Goal: Task Accomplishment & Management: Manage account settings

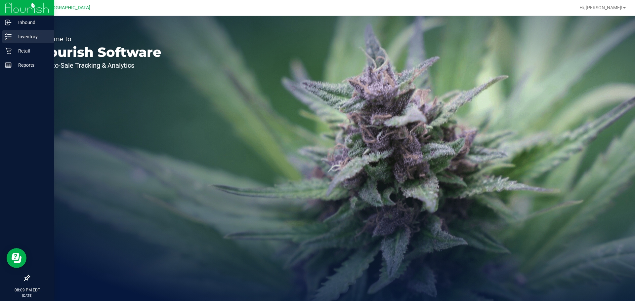
click at [14, 39] on p "Inventory" at bounding box center [32, 37] width 40 height 8
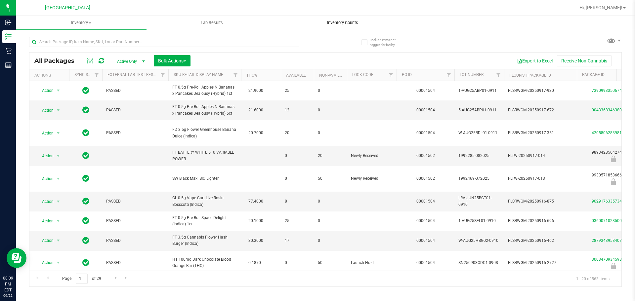
click at [338, 21] on span "Inventory Counts" at bounding box center [342, 23] width 49 height 6
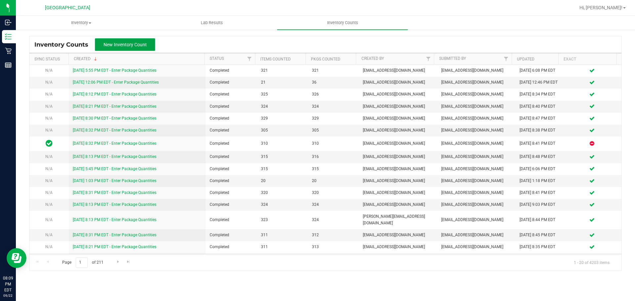
click at [141, 46] on span "New Inventory Count" at bounding box center [124, 44] width 43 height 5
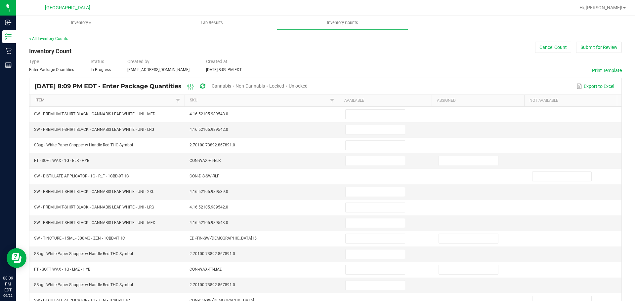
click at [231, 84] on span "Cannabis" at bounding box center [222, 85] width 20 height 5
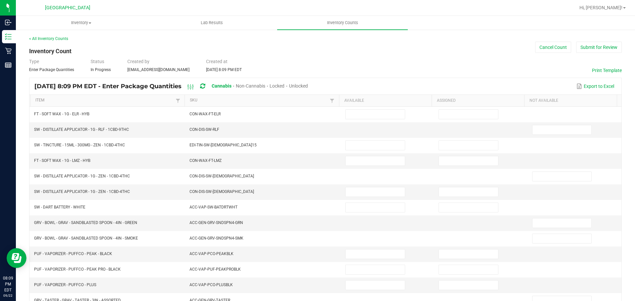
click at [308, 85] on span "Unlocked" at bounding box center [298, 85] width 19 height 5
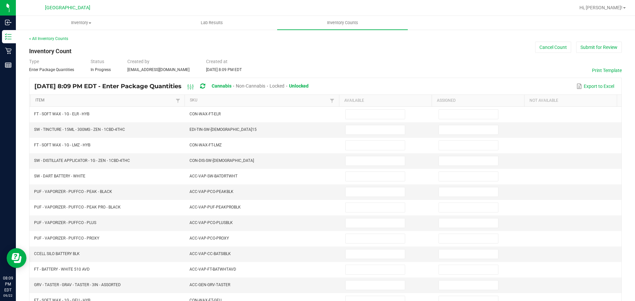
click at [145, 99] on link "Item" at bounding box center [104, 100] width 138 height 5
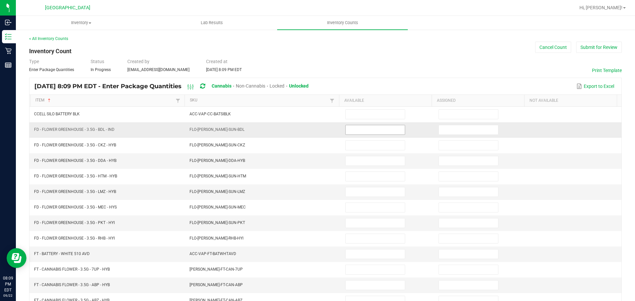
click at [365, 128] on input at bounding box center [374, 129] width 59 height 9
type input "20"
type input "7"
type input "19"
type input "4"
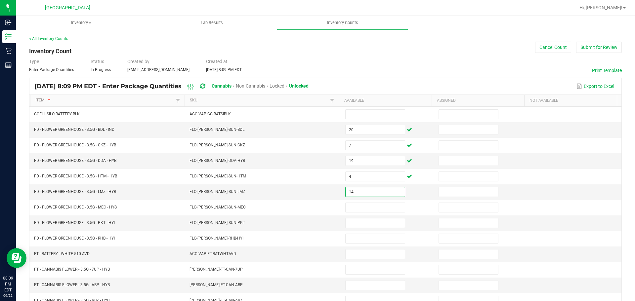
type input "14"
type input "7"
type input "12"
type input "13"
type input "17"
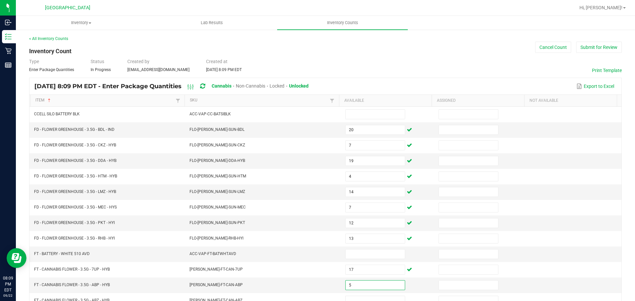
type input "5"
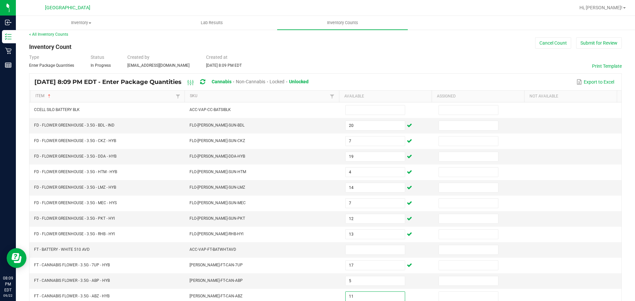
type input "11"
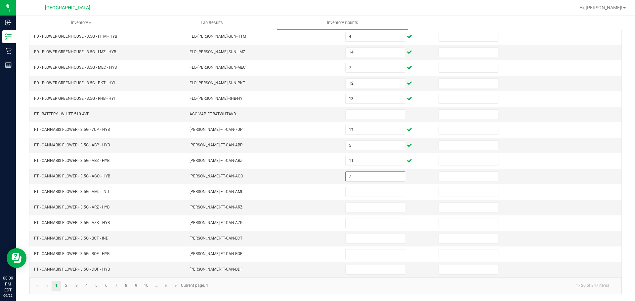
type input "7"
type input "11"
type input "15"
type input "7"
type input "17"
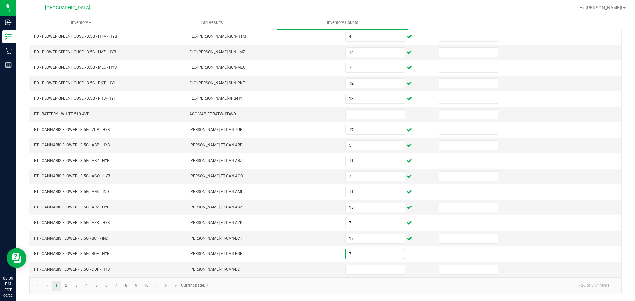
type input "7"
type input "5"
click at [68, 285] on link "2" at bounding box center [66, 286] width 10 height 10
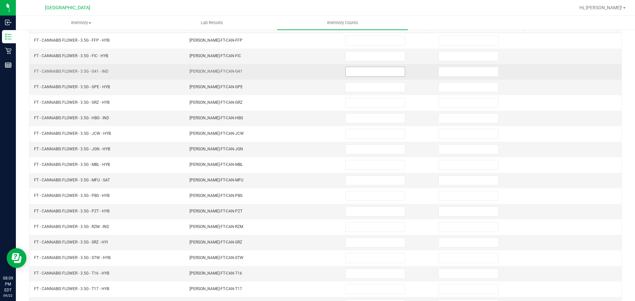
scroll to position [41, 0]
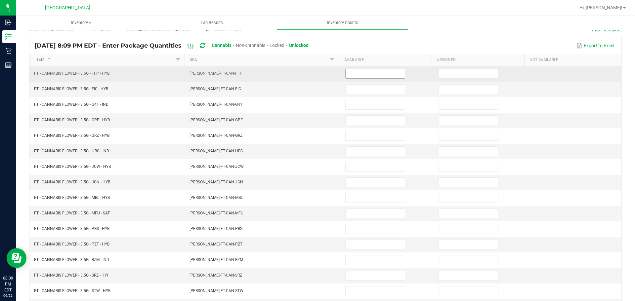
click at [359, 75] on input at bounding box center [374, 73] width 59 height 9
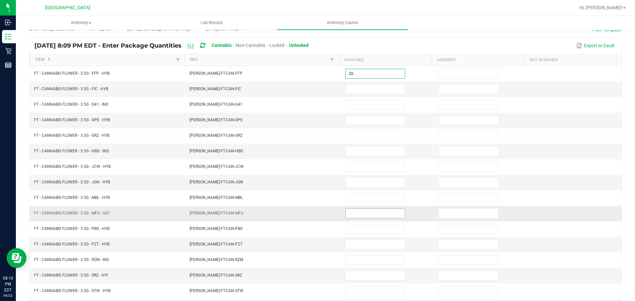
type input "20"
type input "9"
type input "11"
type input "15"
type input "8"
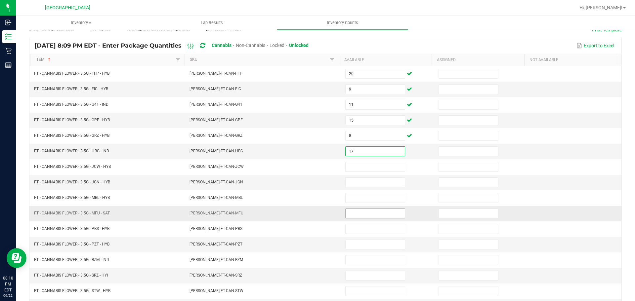
type input "17"
type input "5"
type input "4"
type input "11"
type input "14"
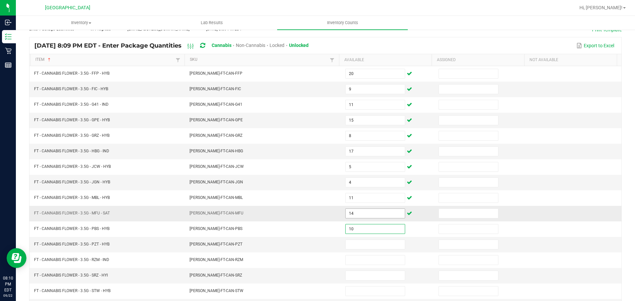
type input "10"
type input "17"
type input "3"
type input "9"
type input "15"
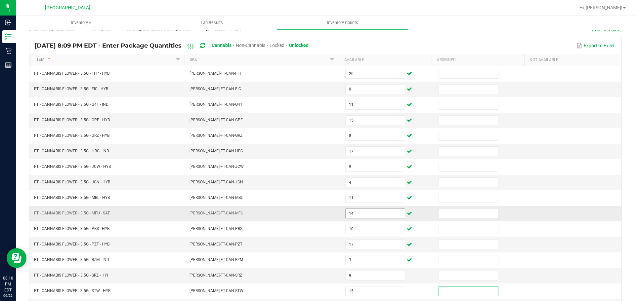
scroll to position [140, 0]
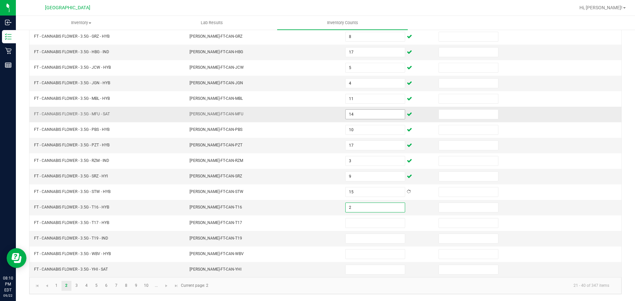
type input "2"
type input "14"
type input "18"
type input "6"
type input "3"
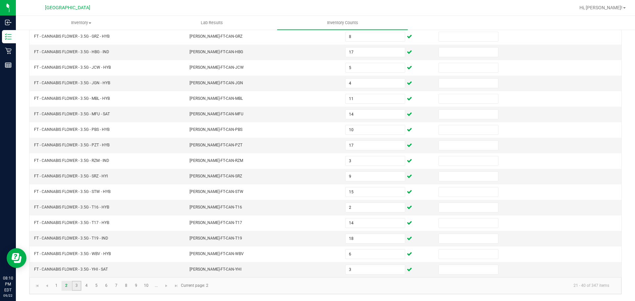
click at [80, 286] on link "3" at bounding box center [77, 286] width 10 height 10
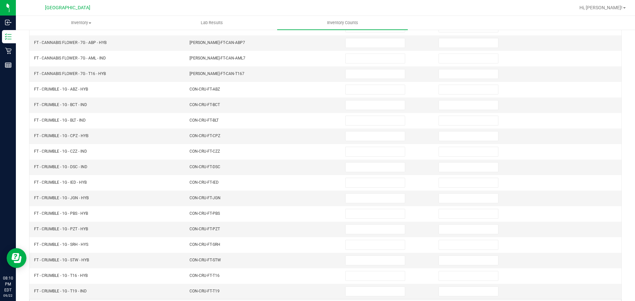
scroll to position [41, 0]
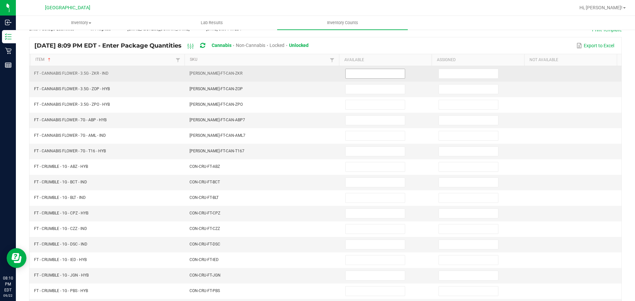
click at [373, 72] on input at bounding box center [374, 73] width 59 height 9
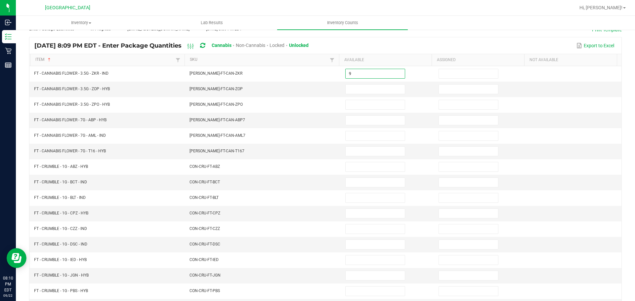
type input "9"
type input "17"
type input "19"
type input "17"
type input "9"
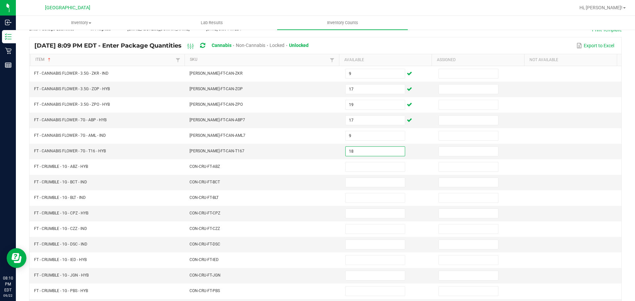
type input "18"
type input "7"
type input "8"
type input "3"
type input "8"
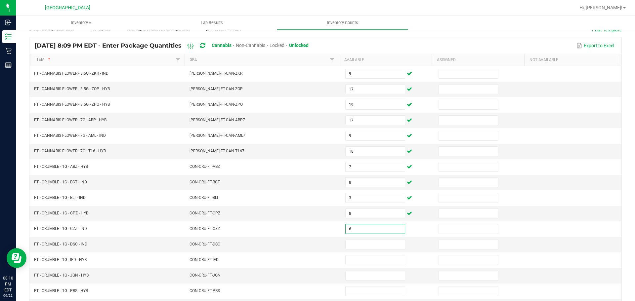
type input "6"
type input "2"
type input "8"
type input "5"
type input "6"
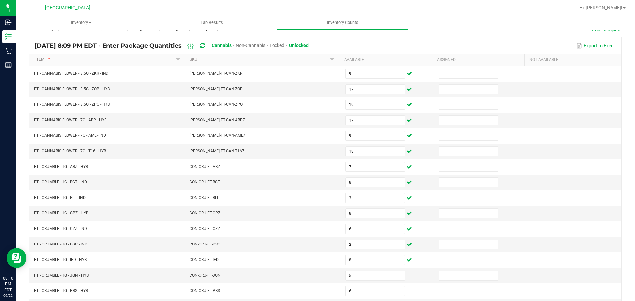
scroll to position [140, 0]
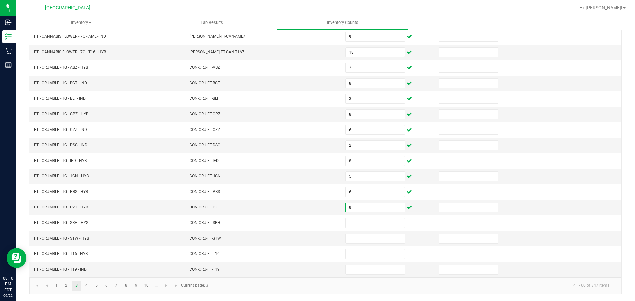
type input "8"
type input "2"
type input "7"
type input "5"
type input "4"
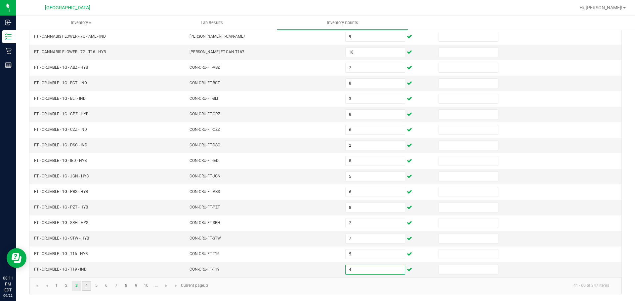
drag, startPoint x: 85, startPoint y: 286, endPoint x: 89, endPoint y: 281, distance: 5.9
click at [85, 286] on link "4" at bounding box center [87, 286] width 10 height 10
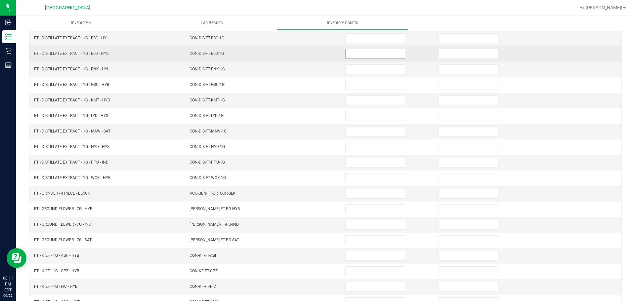
scroll to position [41, 0]
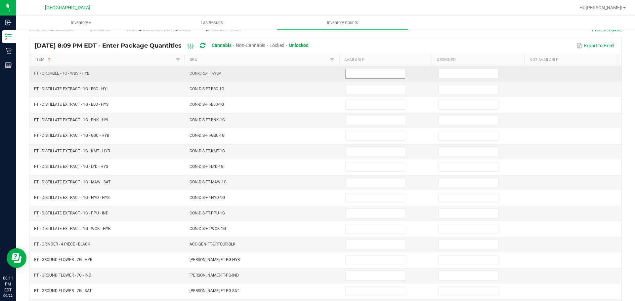
click at [368, 74] on input at bounding box center [374, 73] width 59 height 9
type input "8"
type input "11"
type input "1"
type input "8"
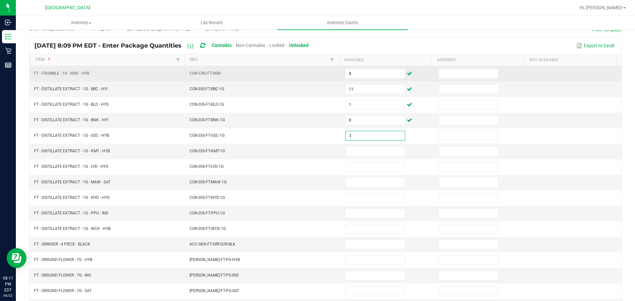
type input "3"
type input "8"
type input "3"
type input "12"
type input "8"
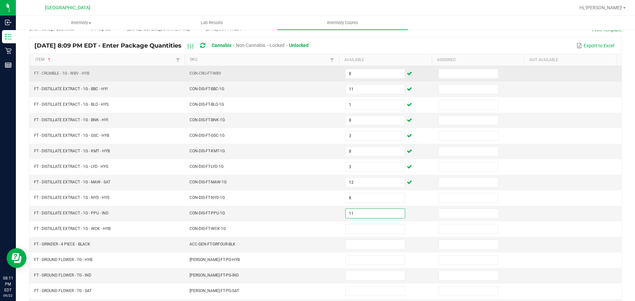
type input "11"
type input "1"
type input "7"
type input "13"
type input "7"
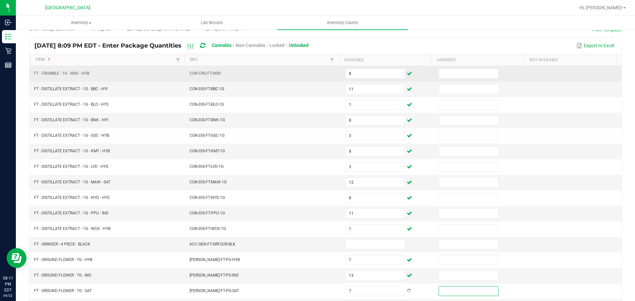
scroll to position [140, 0]
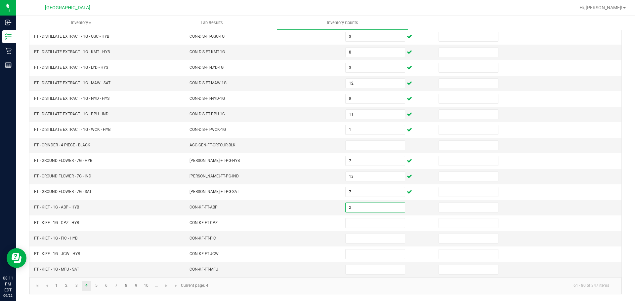
type input "2"
type input "4"
type input "1"
type input "8"
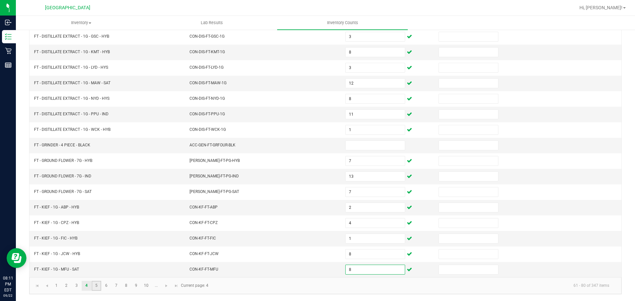
click at [97, 288] on link "5" at bounding box center [97, 286] width 10 height 10
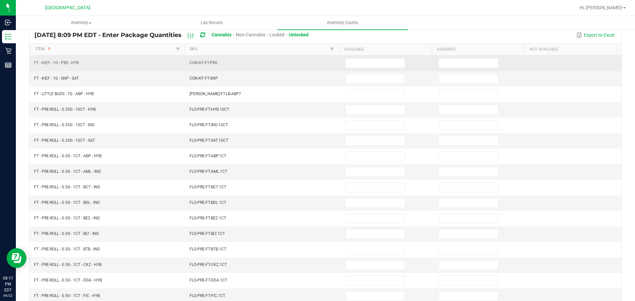
scroll to position [41, 0]
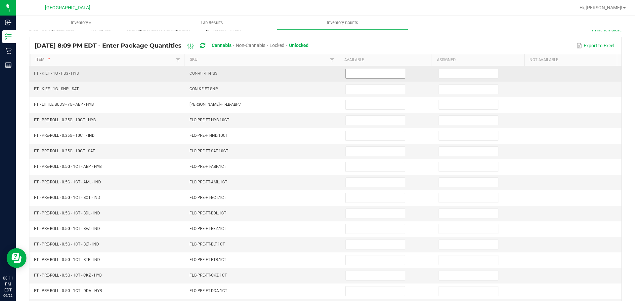
click at [388, 72] on input at bounding box center [374, 73] width 59 height 9
type input "3"
type input "7"
type input "2"
type input "11"
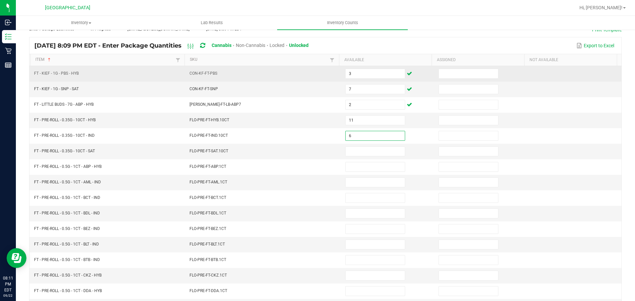
type input "6"
type input "18"
type input "25"
type input "14"
type input "7"
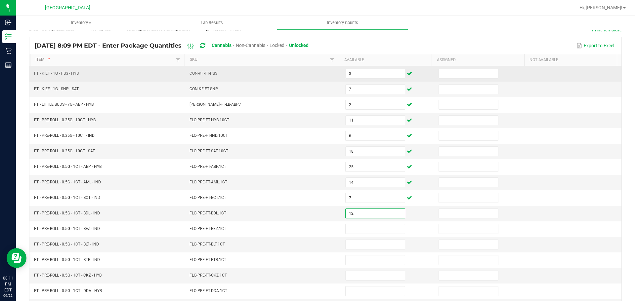
type input "12"
type input "5"
type input "14"
type input "3"
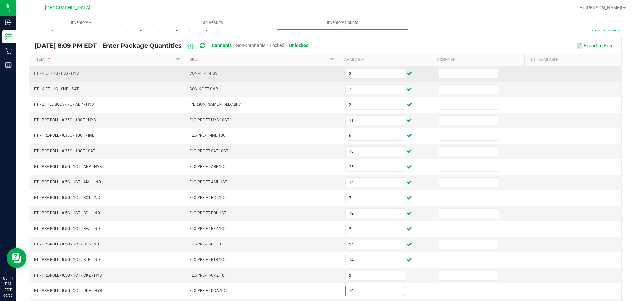
type input "19"
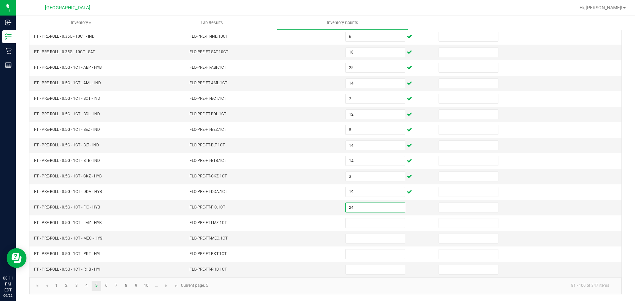
type input "24"
type input "25"
type input "7"
type input "17"
type input "23"
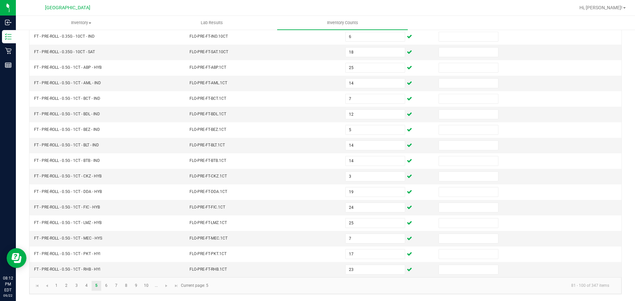
drag, startPoint x: 107, startPoint y: 287, endPoint x: 115, endPoint y: 278, distance: 11.9
click at [107, 287] on link "6" at bounding box center [106, 286] width 10 height 10
click at [100, 288] on link "5" at bounding box center [97, 286] width 10 height 10
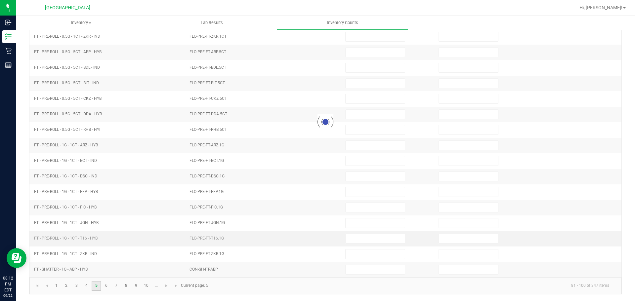
type input "3"
type input "2"
type input "11"
type input "18"
type input "25"
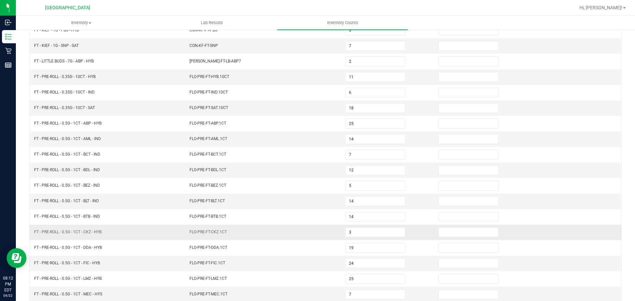
scroll to position [74, 0]
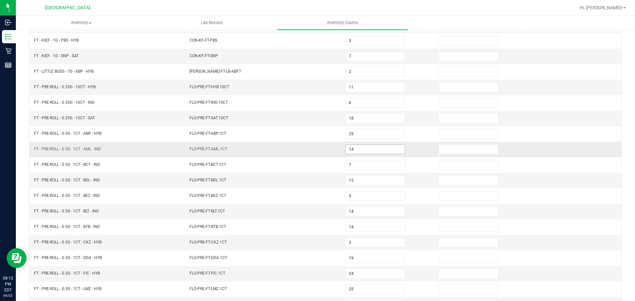
click at [353, 147] on input "14" at bounding box center [374, 149] width 59 height 9
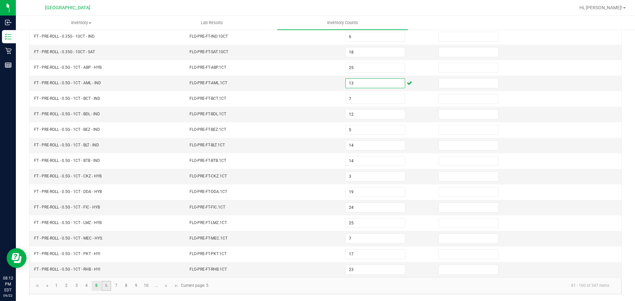
click at [106, 288] on link "6" at bounding box center [106, 286] width 10 height 10
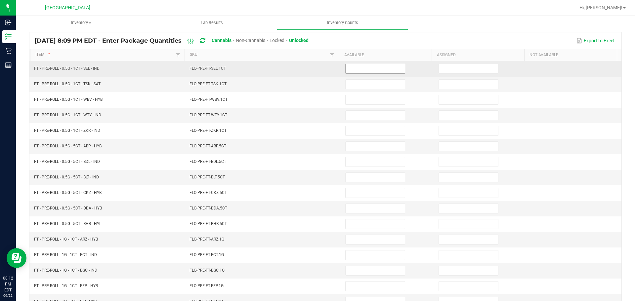
scroll to position [8, 0]
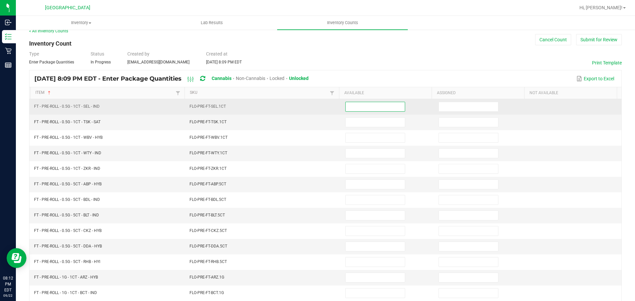
click at [358, 108] on input at bounding box center [374, 106] width 59 height 9
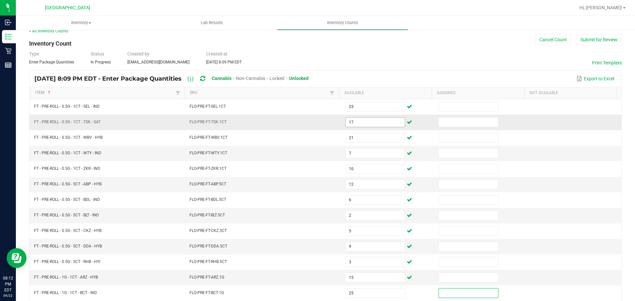
scroll to position [140, 0]
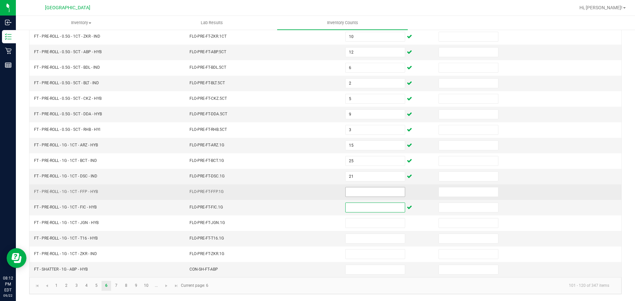
click at [370, 187] on input at bounding box center [374, 191] width 59 height 9
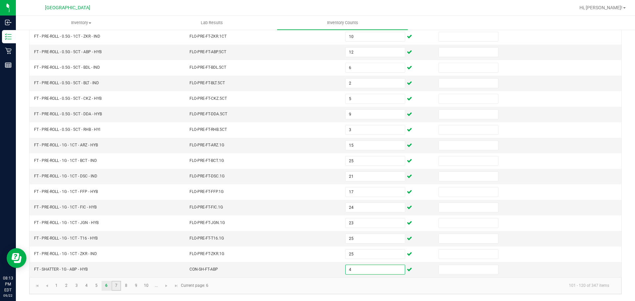
drag, startPoint x: 112, startPoint y: 285, endPoint x: 117, endPoint y: 283, distance: 5.6
click at [113, 285] on link "7" at bounding box center [116, 286] width 10 height 10
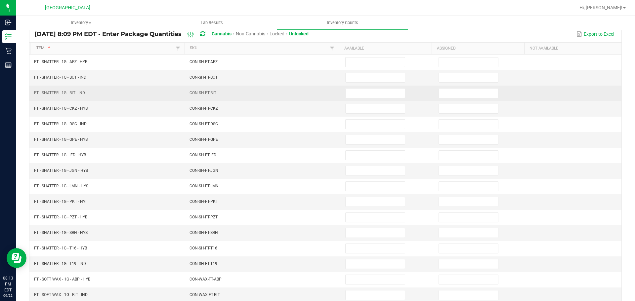
scroll to position [41, 0]
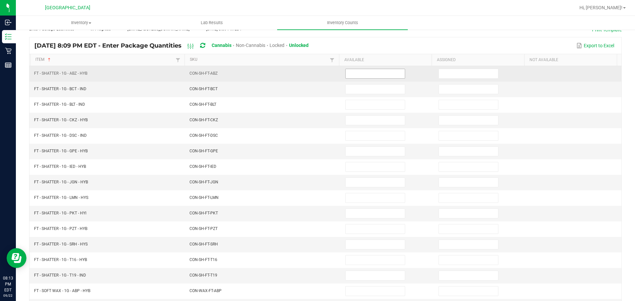
click at [373, 69] on input at bounding box center [374, 73] width 59 height 9
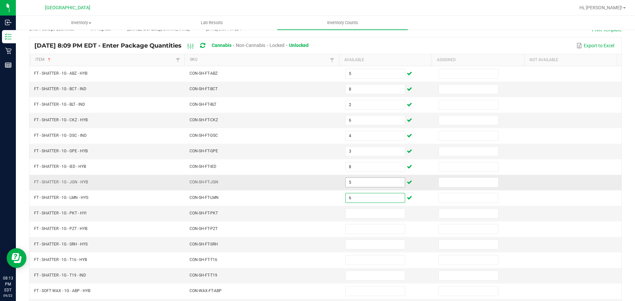
click at [358, 182] on input "5" at bounding box center [374, 182] width 59 height 9
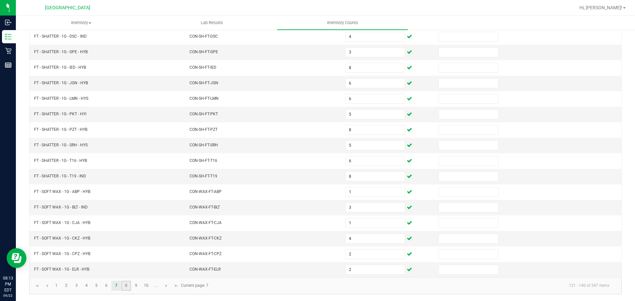
click at [127, 284] on link "8" at bounding box center [126, 286] width 10 height 10
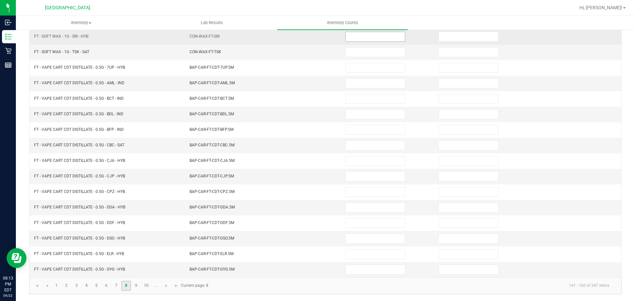
scroll to position [41, 0]
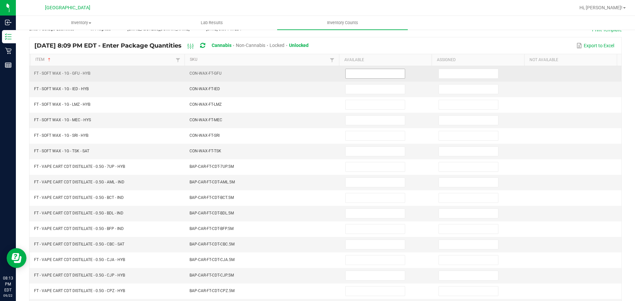
click at [360, 78] on input at bounding box center [374, 73] width 59 height 9
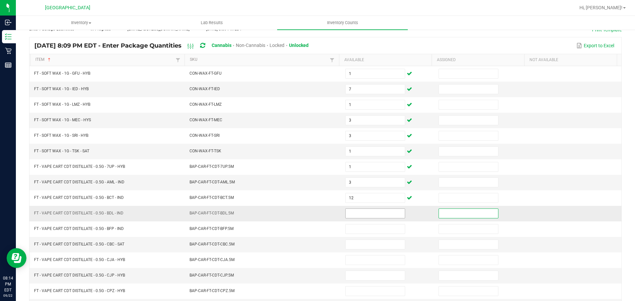
click at [345, 213] on input at bounding box center [374, 213] width 59 height 9
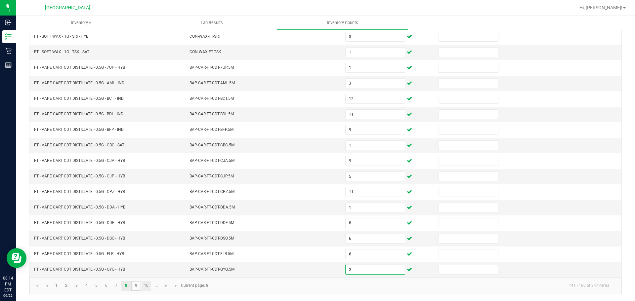
drag, startPoint x: 135, startPoint y: 285, endPoint x: 142, endPoint y: 284, distance: 7.0
click at [135, 285] on link "9" at bounding box center [136, 286] width 10 height 10
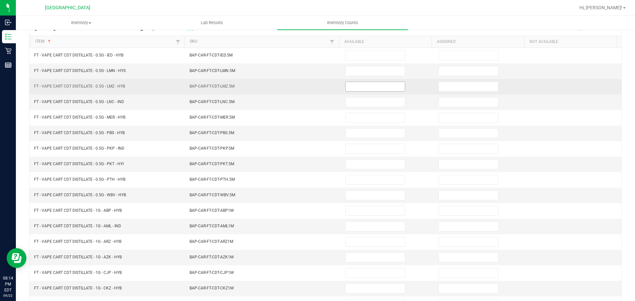
scroll to position [41, 0]
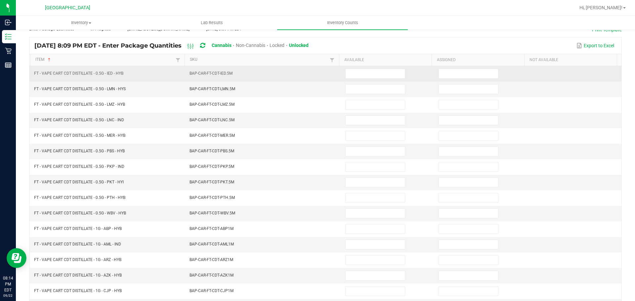
click at [358, 79] on td at bounding box center [387, 74] width 93 height 16
click at [358, 73] on input at bounding box center [374, 73] width 59 height 9
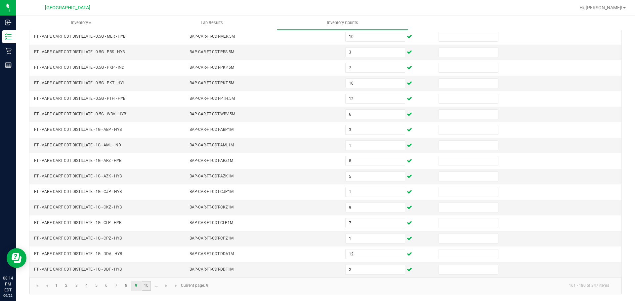
click at [147, 286] on link "10" at bounding box center [146, 286] width 10 height 10
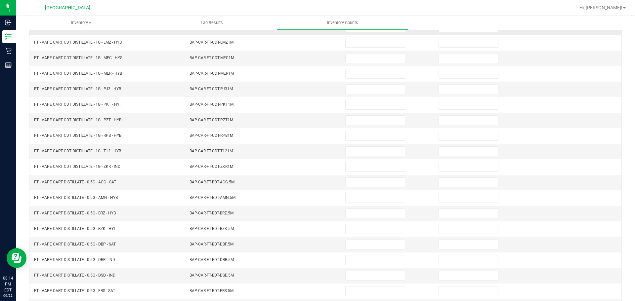
scroll to position [41, 0]
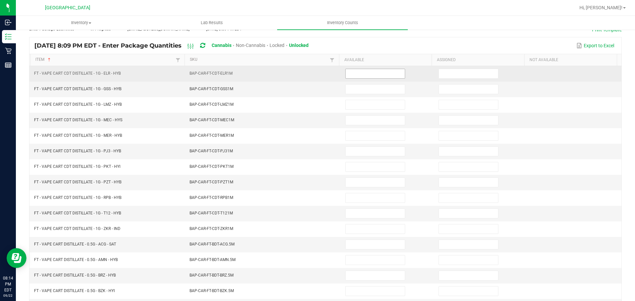
click at [384, 76] on input at bounding box center [374, 73] width 59 height 9
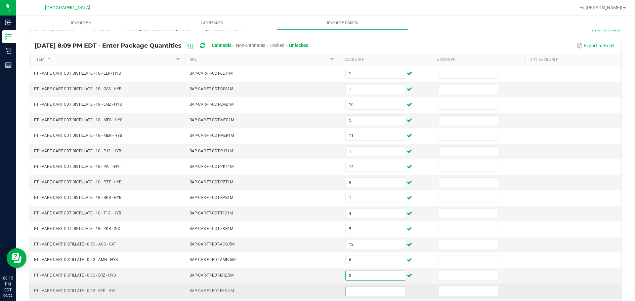
click at [371, 289] on input at bounding box center [374, 291] width 59 height 9
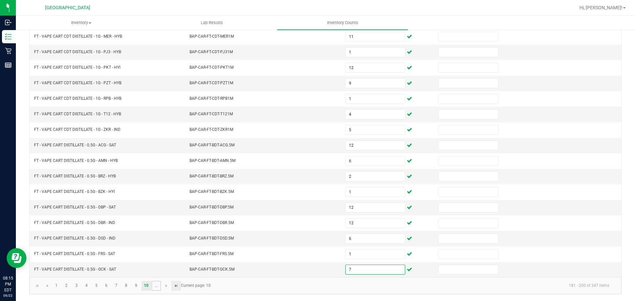
click at [157, 284] on link "..." at bounding box center [156, 286] width 10 height 10
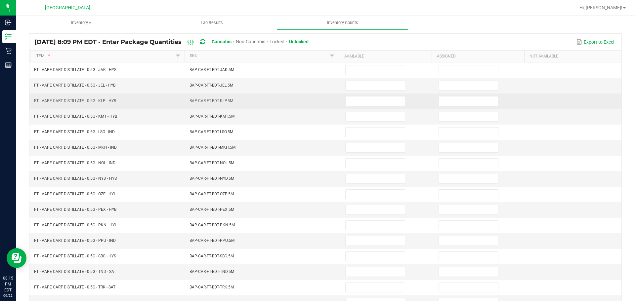
scroll to position [41, 0]
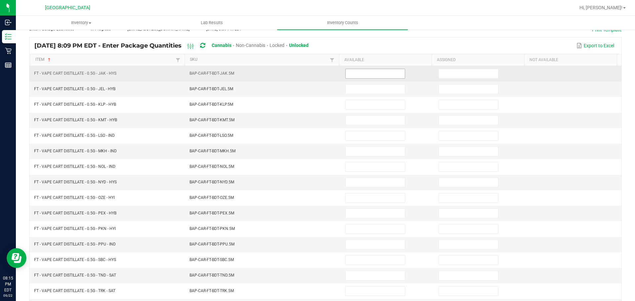
click at [383, 75] on input at bounding box center [374, 73] width 59 height 9
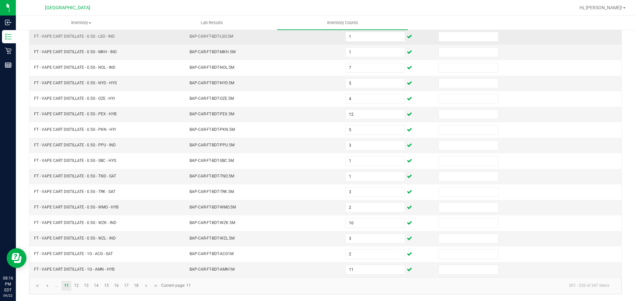
click at [434, 38] on td at bounding box center [480, 37] width 93 height 16
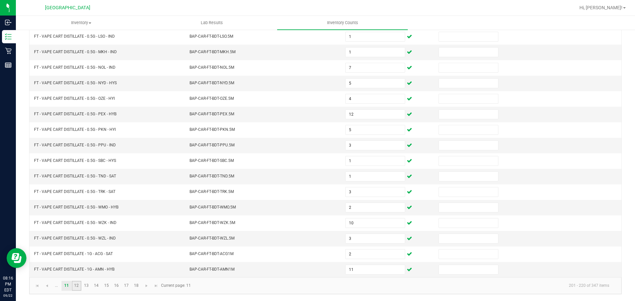
drag, startPoint x: 77, startPoint y: 284, endPoint x: 81, endPoint y: 282, distance: 4.1
click at [77, 284] on link "12" at bounding box center [77, 286] width 10 height 10
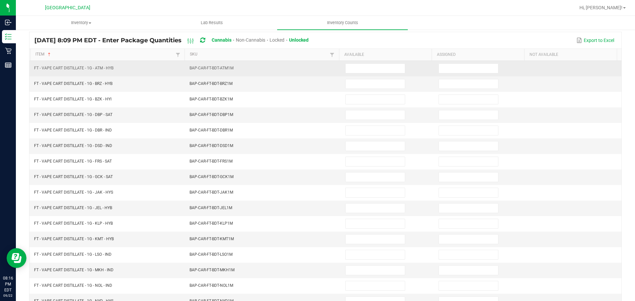
scroll to position [8, 0]
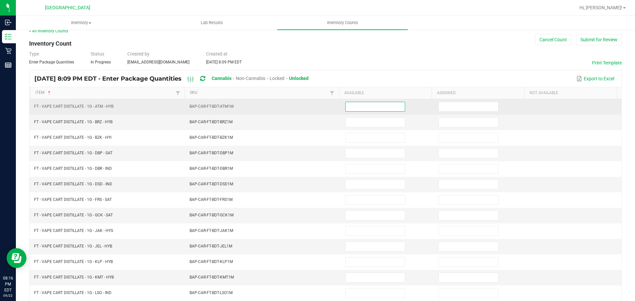
click at [347, 105] on input at bounding box center [374, 106] width 59 height 9
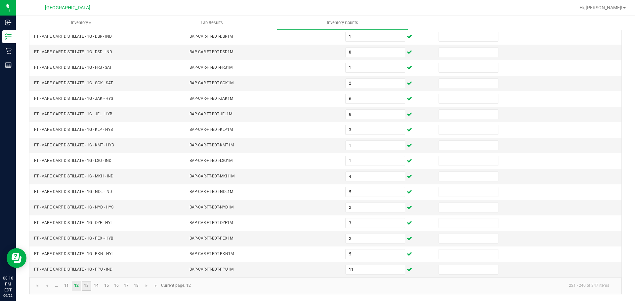
click at [84, 287] on link "13" at bounding box center [87, 286] width 10 height 10
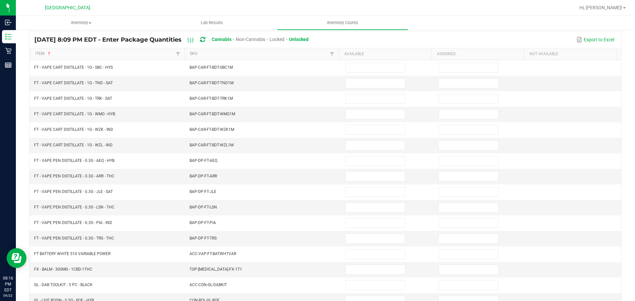
scroll to position [41, 0]
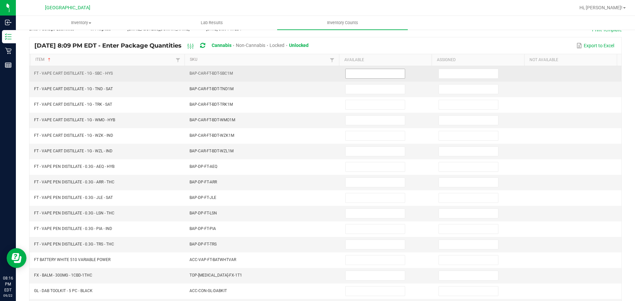
click at [348, 71] on input at bounding box center [374, 73] width 59 height 9
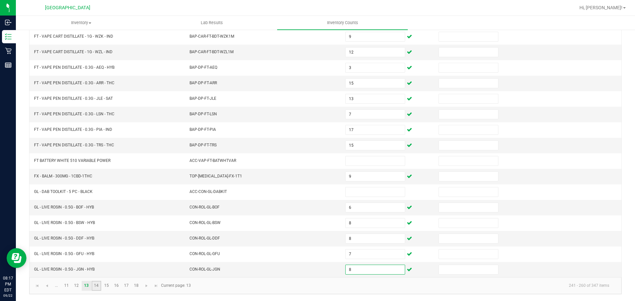
click at [95, 284] on link "14" at bounding box center [97, 286] width 10 height 10
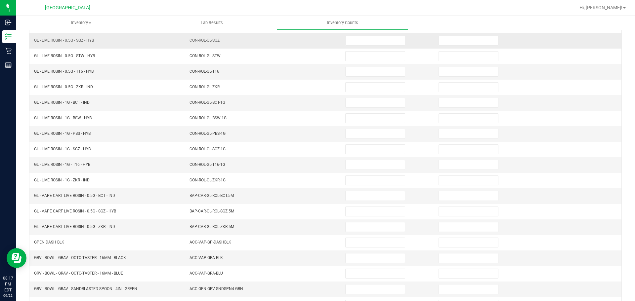
scroll to position [8, 0]
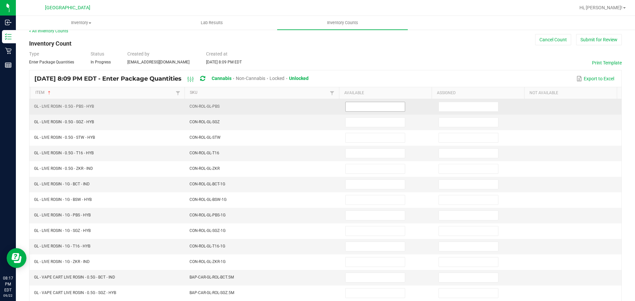
click at [360, 107] on input at bounding box center [374, 106] width 59 height 9
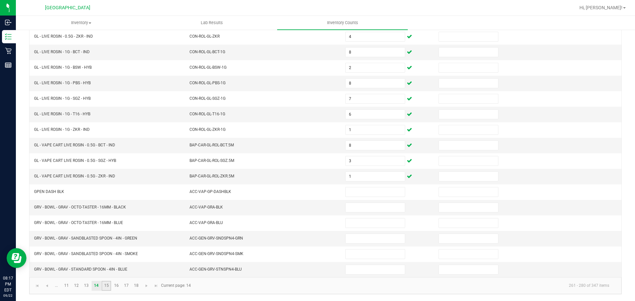
click at [105, 288] on link "15" at bounding box center [106, 286] width 10 height 10
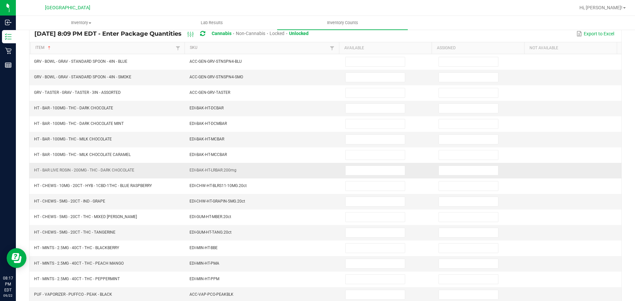
scroll to position [41, 0]
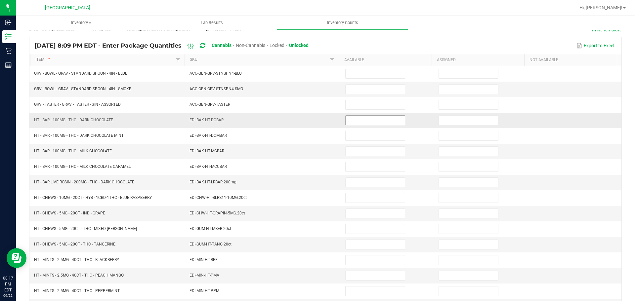
click at [353, 119] on input at bounding box center [374, 120] width 59 height 9
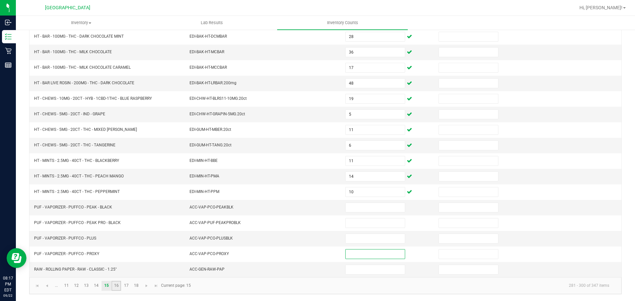
click at [116, 287] on link "16" at bounding box center [116, 286] width 10 height 10
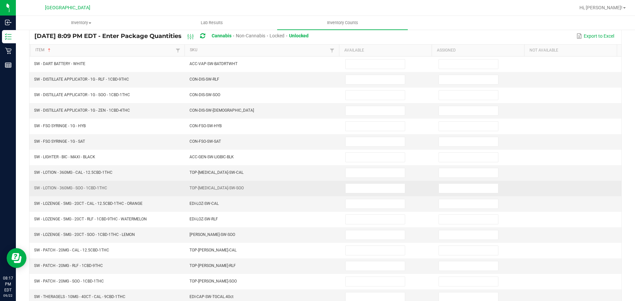
scroll to position [41, 0]
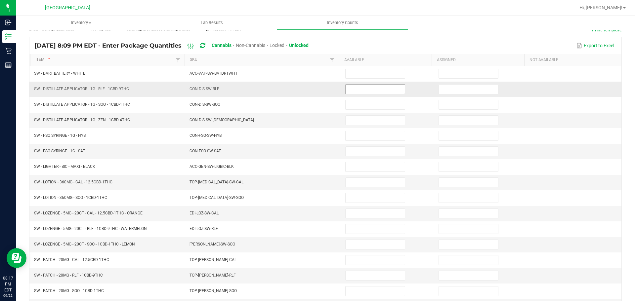
click at [363, 91] on input at bounding box center [374, 89] width 59 height 9
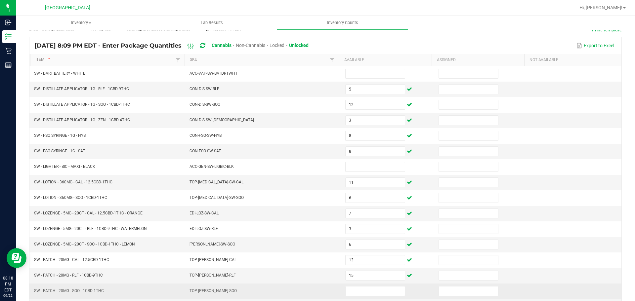
scroll to position [140, 0]
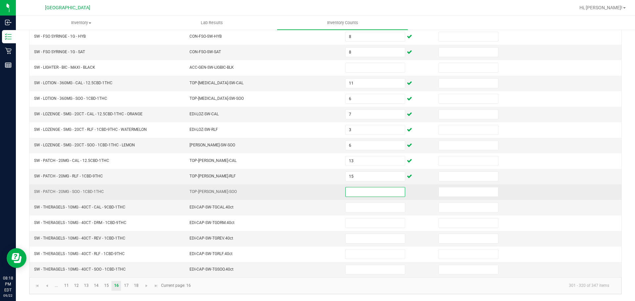
click at [368, 189] on input at bounding box center [374, 191] width 59 height 9
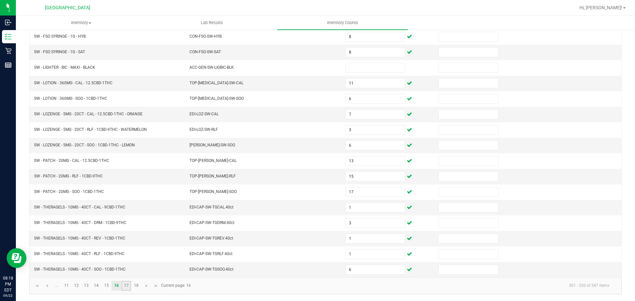
drag, startPoint x: 128, startPoint y: 284, endPoint x: 134, endPoint y: 278, distance: 8.2
click at [128, 284] on link "17" at bounding box center [126, 286] width 10 height 10
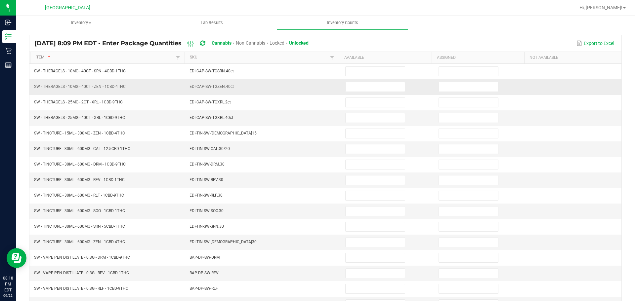
scroll to position [41, 0]
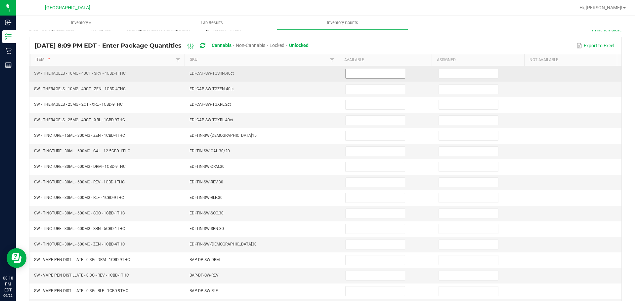
click at [364, 73] on input at bounding box center [374, 73] width 59 height 9
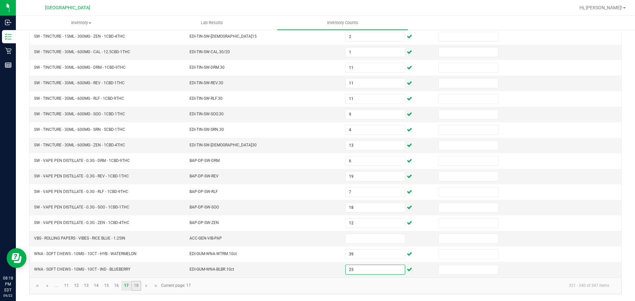
drag, startPoint x: 134, startPoint y: 286, endPoint x: 139, endPoint y: 281, distance: 7.3
click at [134, 286] on link "18" at bounding box center [136, 286] width 10 height 10
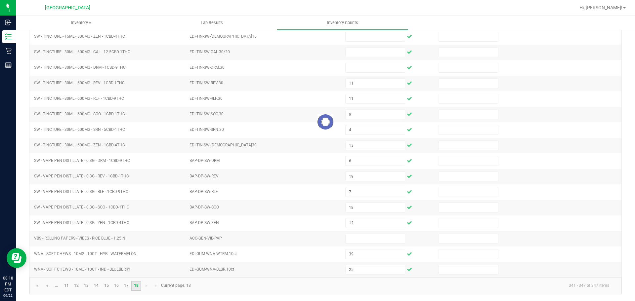
scroll to position [0, 0]
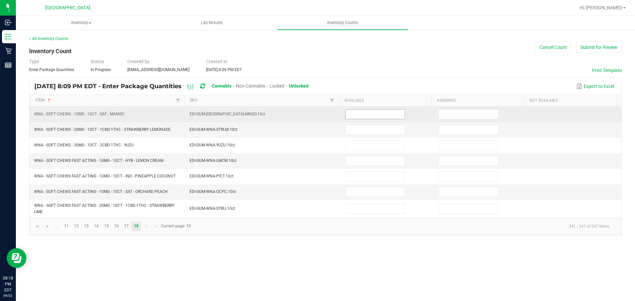
click at [354, 115] on input at bounding box center [374, 114] width 59 height 9
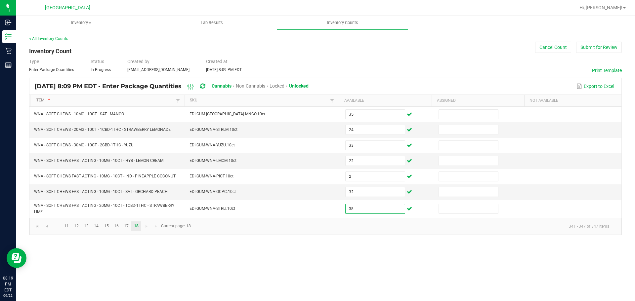
click at [358, 51] on div "< All Inventory Counts Inventory Count Cancel Count Submit for Review Type Ente…" at bounding box center [325, 136] width 592 height 200
click at [595, 43] on button "Submit for Review" at bounding box center [599, 47] width 46 height 11
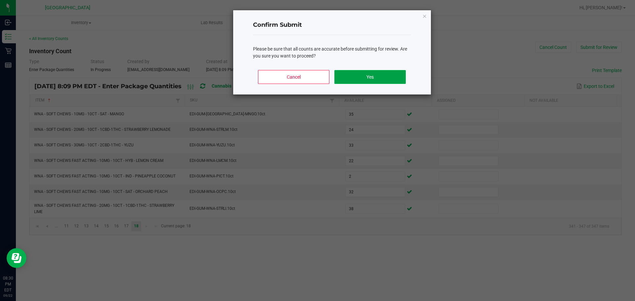
click at [372, 73] on button "Yes" at bounding box center [369, 77] width 71 height 14
